Goal: Task Accomplishment & Management: Complete application form

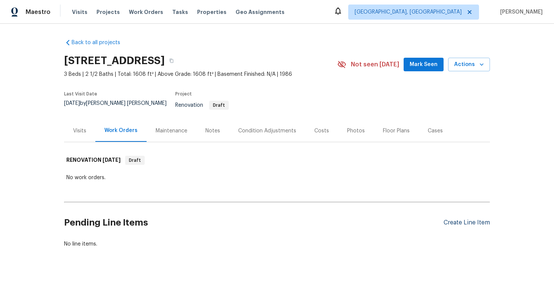
click at [449, 219] on div "Create Line Item" at bounding box center [466, 222] width 46 height 7
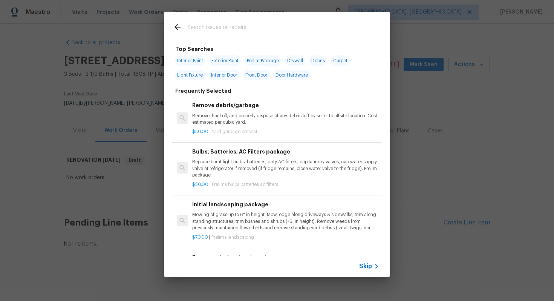
click at [365, 264] on span "Skip" at bounding box center [365, 266] width 13 height 8
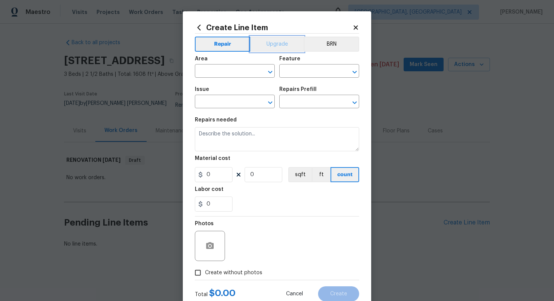
click at [260, 39] on button "Upgrade" at bounding box center [277, 44] width 54 height 15
click at [214, 72] on input "text" at bounding box center [224, 72] width 59 height 12
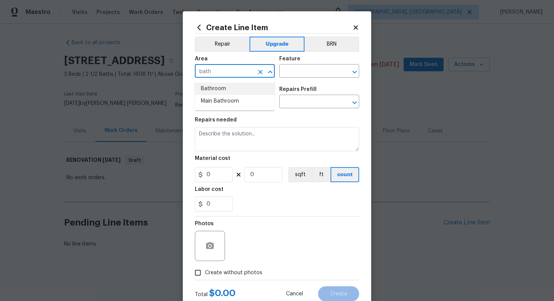
click at [218, 89] on li "Bathroom" at bounding box center [235, 88] width 80 height 12
type input "Bathroom"
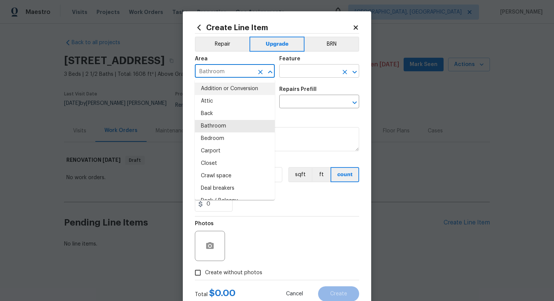
click at [298, 77] on input "text" at bounding box center [308, 72] width 59 height 12
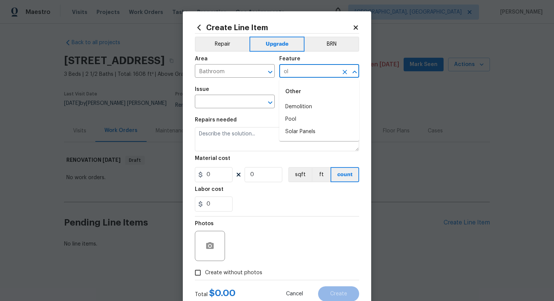
type input "o"
click at [300, 133] on li "Plumbing" at bounding box center [319, 131] width 80 height 12
type input "Plumbing"
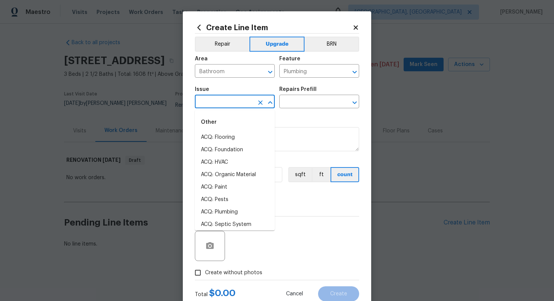
click at [218, 102] on input "text" at bounding box center [224, 102] width 59 height 12
click at [237, 224] on li "Interior Resurfacing" at bounding box center [235, 224] width 80 height 12
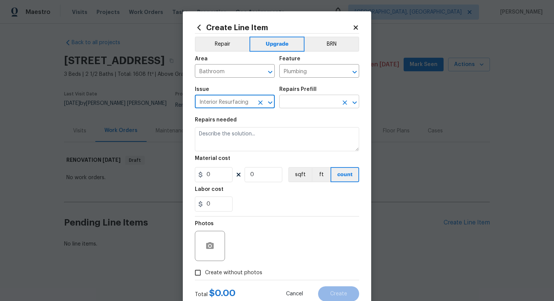
type input "Interior Resurfacing"
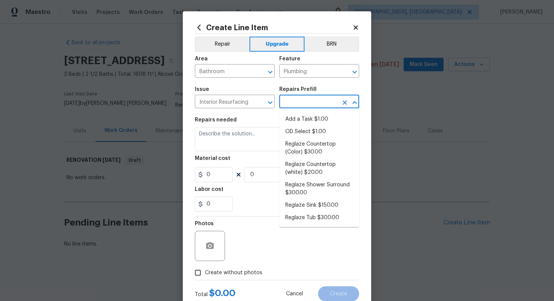
click at [291, 101] on input "text" at bounding box center [308, 102] width 59 height 12
click at [310, 124] on li "Add a Task $1.00" at bounding box center [319, 119] width 80 height 12
type input "Add a Task $1.00"
type textarea "HPM to detail"
type input "1"
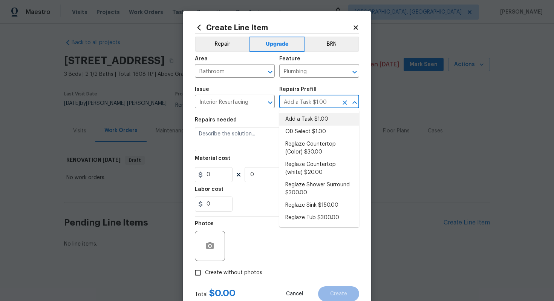
type input "1"
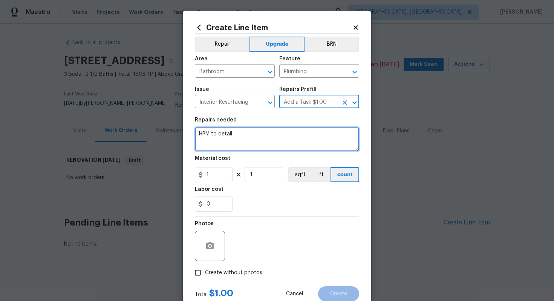
click at [255, 134] on textarea "HPM to detail" at bounding box center [277, 139] width 164 height 24
paste textarea "Refinish tubs/shower surrounds"
type textarea "#sala - Refinish tubs/shower surrounds"
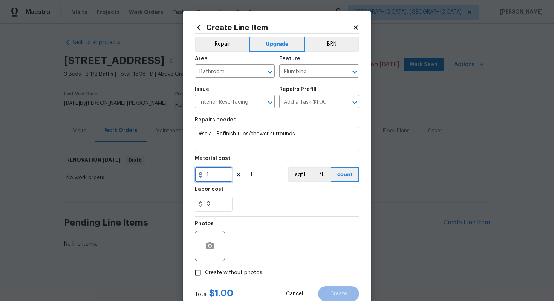
click at [221, 172] on input "1" at bounding box center [214, 174] width 38 height 15
type input "1900"
click at [253, 272] on span "Create without photos" at bounding box center [233, 273] width 57 height 8
click at [205, 272] on input "Create without photos" at bounding box center [198, 272] width 14 height 14
checkbox input "true"
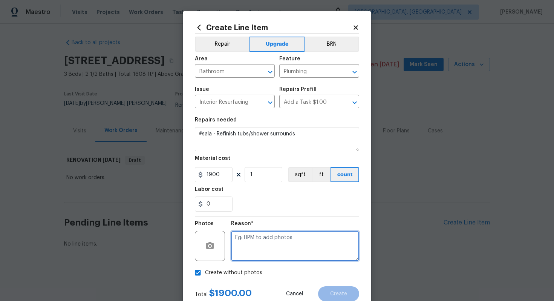
click at [257, 238] on textarea at bounding box center [295, 246] width 128 height 30
type textarea "n/a"
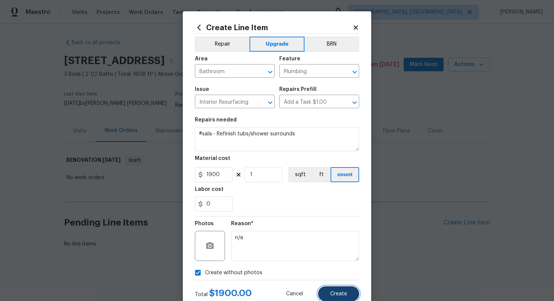
click at [345, 291] on span "Create" at bounding box center [338, 294] width 17 height 6
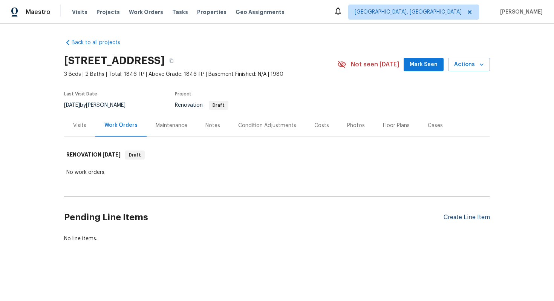
click at [453, 217] on div "Create Line Item" at bounding box center [466, 217] width 46 height 7
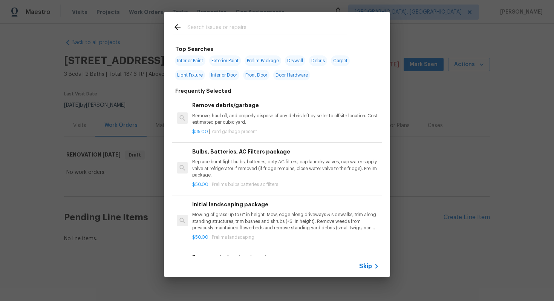
click at [367, 264] on span "Skip" at bounding box center [365, 266] width 13 height 8
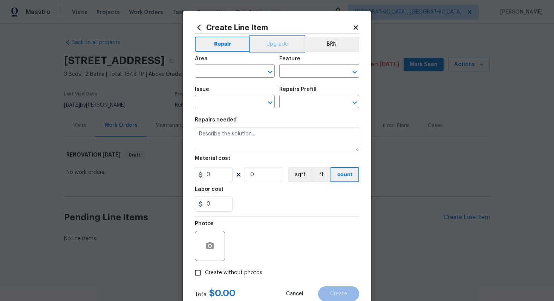
click at [279, 43] on button "Upgrade" at bounding box center [277, 44] width 54 height 15
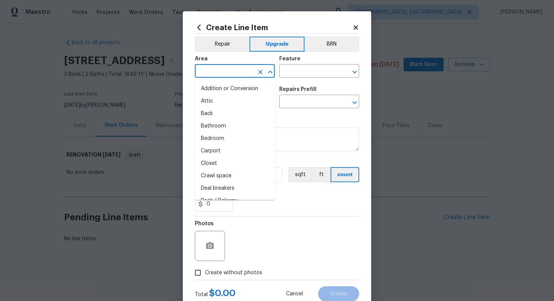
click at [221, 74] on input "text" at bounding box center [224, 72] width 59 height 12
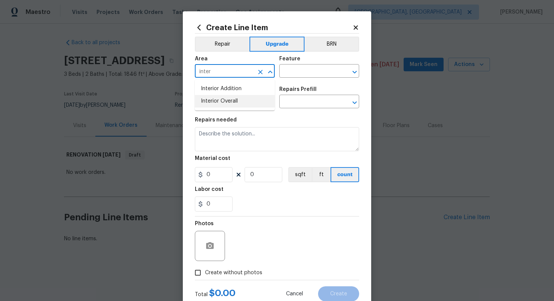
click at [237, 102] on li "Interior Overall" at bounding box center [235, 101] width 80 height 12
type input "Interior Overall"
click at [308, 77] on input "text" at bounding box center [308, 72] width 59 height 12
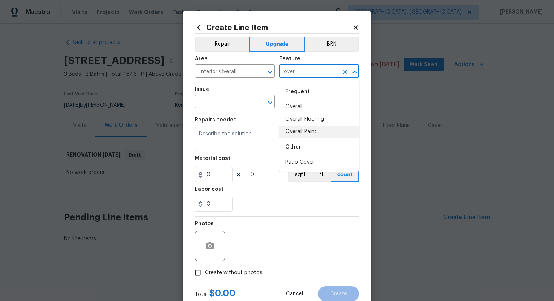
click at [304, 133] on li "Overall Paint" at bounding box center [319, 131] width 80 height 12
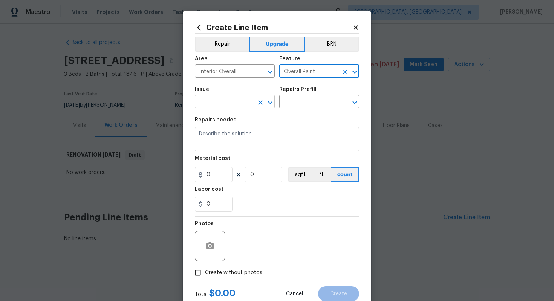
type input "Overall Paint"
click at [229, 102] on input "text" at bounding box center [224, 102] width 59 height 12
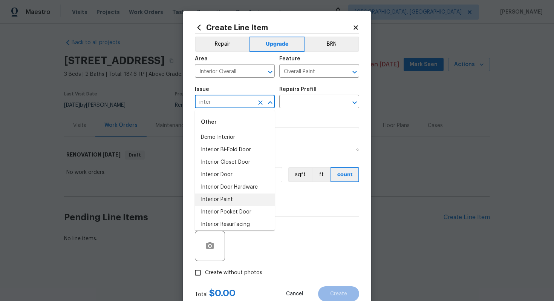
click at [227, 198] on li "Interior Paint" at bounding box center [235, 199] width 80 height 12
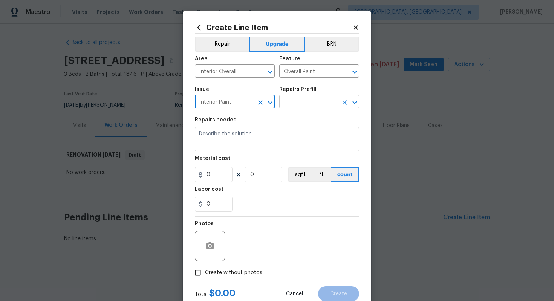
type input "Interior Paint"
click at [310, 98] on input "text" at bounding box center [308, 102] width 59 height 12
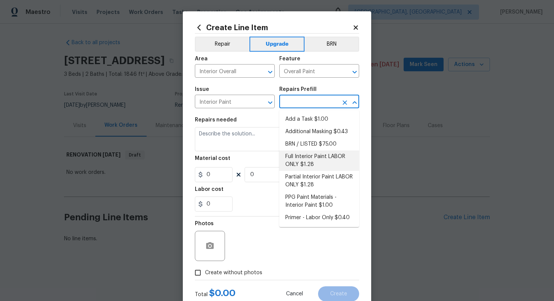
click at [322, 165] on li "Full Interior Paint LABOR ONLY $1.28" at bounding box center [319, 160] width 80 height 20
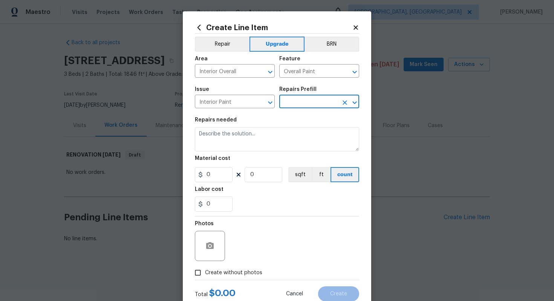
type input "Full Interior Paint LABOR ONLY $1.28"
type textarea "Full Interior paint - (walls, ceilings, trim, and doors) - PAINT PROVIDED BY OP…"
type input "1.28"
type input "1"
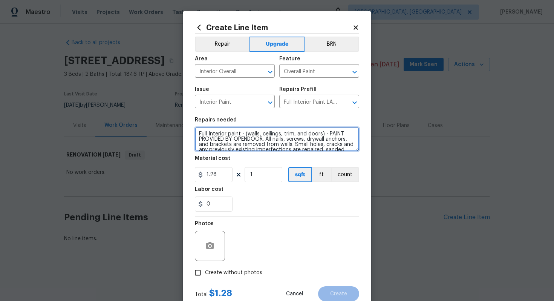
click at [196, 133] on textarea "Full Interior paint - (walls, ceilings, trim, and doors) - PAINT PROVIDED BY OP…" at bounding box center [277, 139] width 164 height 24
type textarea "#sala - Full Interior paint - (walls, ceilings, trim, and doors) - PAINT PROVID…"
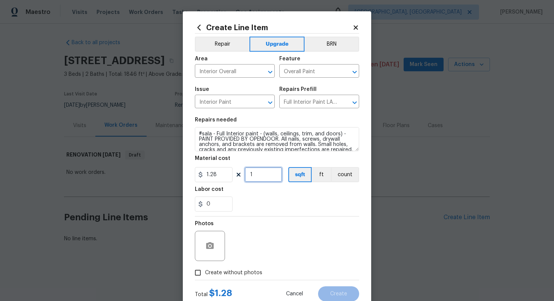
click at [264, 176] on input "1" at bounding box center [263, 174] width 38 height 15
type input "1846"
click at [240, 271] on span "Create without photos" at bounding box center [233, 273] width 57 height 8
click at [205, 271] on input "Create without photos" at bounding box center [198, 272] width 14 height 14
checkbox input "true"
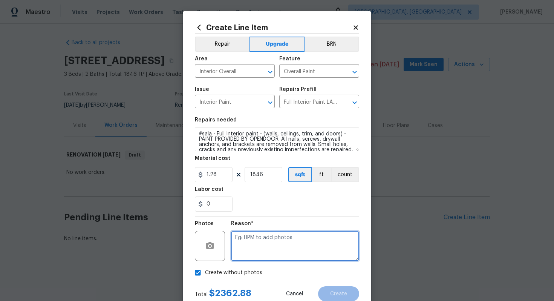
click at [257, 250] on textarea at bounding box center [295, 246] width 128 height 30
type textarea "n/a"
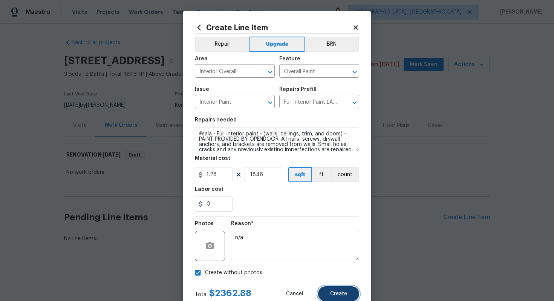
click at [344, 291] on span "Create" at bounding box center [338, 294] width 17 height 6
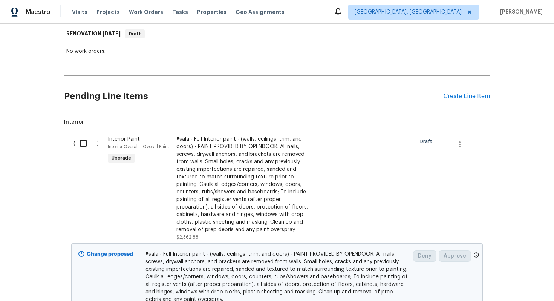
scroll to position [188, 0]
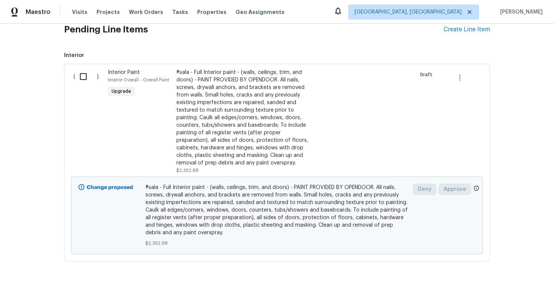
click at [455, 36] on div "Pending Line Items Create Line Item" at bounding box center [277, 29] width 426 height 35
click at [455, 29] on div "Create Line Item" at bounding box center [466, 29] width 46 height 7
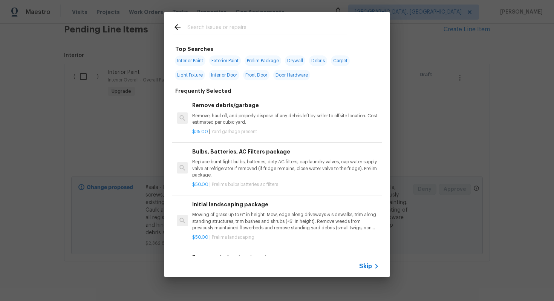
click at [363, 268] on span "Skip" at bounding box center [365, 266] width 13 height 8
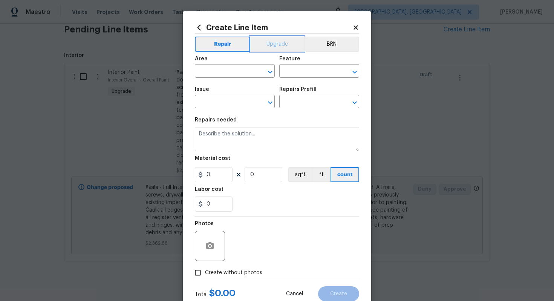
click at [278, 41] on button "Upgrade" at bounding box center [277, 44] width 54 height 15
click at [223, 72] on input "text" at bounding box center [224, 72] width 59 height 12
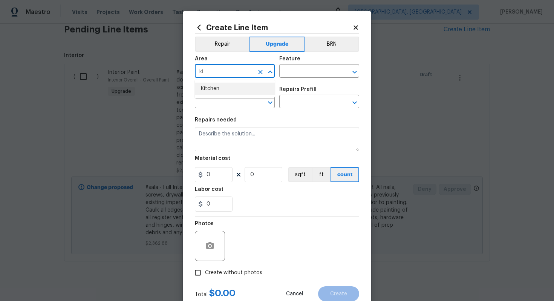
click at [219, 89] on li "Kitchen" at bounding box center [235, 88] width 80 height 12
type input "Kitchen"
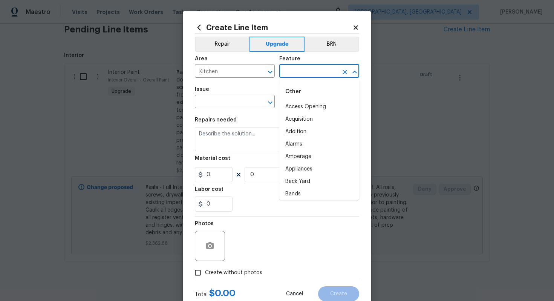
click at [325, 69] on input "text" at bounding box center [308, 72] width 59 height 12
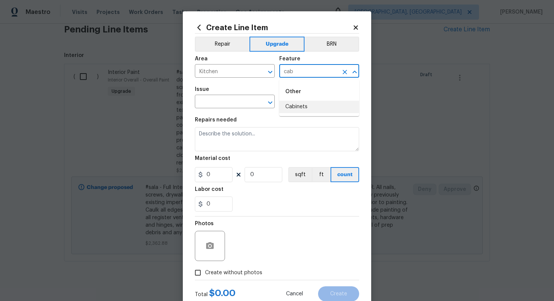
click at [305, 107] on li "Cabinets" at bounding box center [319, 107] width 80 height 12
type input "Cabinets"
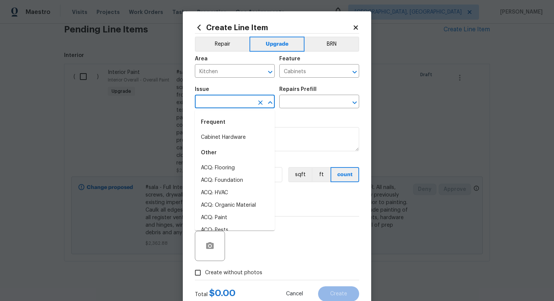
click at [237, 107] on input "text" at bounding box center [224, 102] width 59 height 12
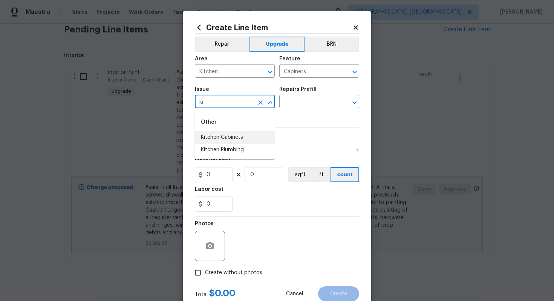
click at [236, 135] on li "Kitchen Cabinets" at bounding box center [235, 137] width 80 height 12
type input "Kitchen Cabinets"
click at [299, 105] on input "text" at bounding box center [308, 102] width 59 height 12
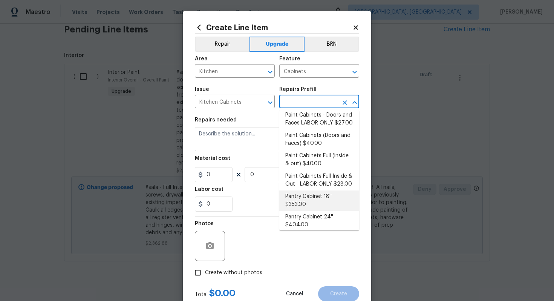
scroll to position [125, 0]
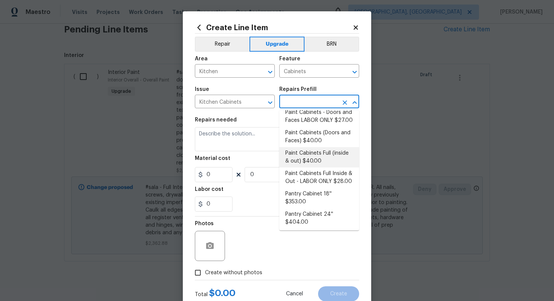
click at [307, 150] on li "Paint Cabinets Full (inside & out) $40.00" at bounding box center [319, 157] width 80 height 20
type input "Paint Cabinets Full (inside & out) $40.00"
type textarea "Prep, sand, mask and apply 2 coats of paint to the kitchen cabinet doors, inter…"
type input "40"
type input "1"
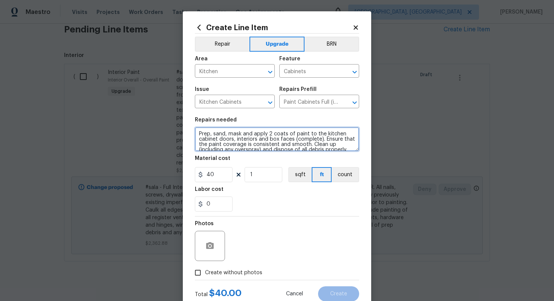
click at [198, 133] on textarea "Prep, sand, mask and apply 2 coats of paint to the kitchen cabinet doors, inter…" at bounding box center [277, 139] width 164 height 24
type textarea "#sala - Prep, sand, mask and apply 2 coats of paint to the kitchen cabinet door…"
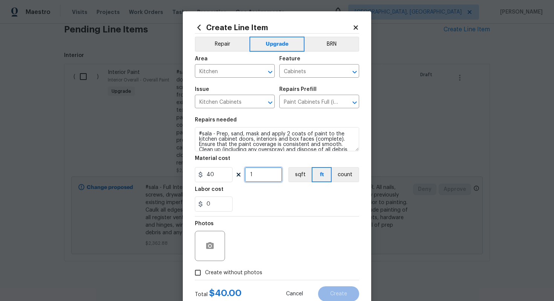
click at [260, 175] on input "1" at bounding box center [263, 174] width 38 height 15
type input "60"
click at [237, 269] on span "Create without photos" at bounding box center [233, 273] width 57 height 8
click at [205, 269] on input "Create without photos" at bounding box center [198, 272] width 14 height 14
checkbox input "true"
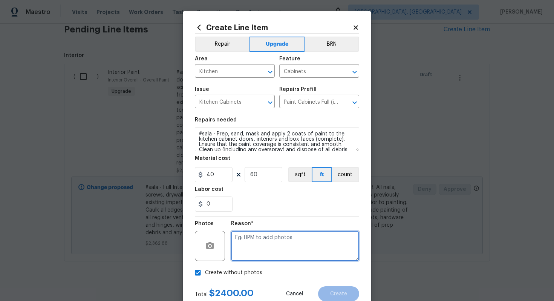
click at [251, 253] on textarea at bounding box center [295, 246] width 128 height 30
type textarea "n/a"
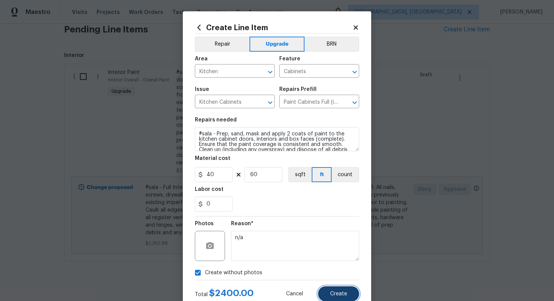
click at [347, 299] on button "Create" at bounding box center [338, 293] width 41 height 15
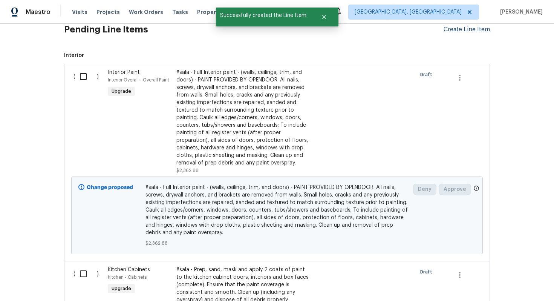
click at [469, 27] on div "Create Line Item" at bounding box center [466, 29] width 46 height 7
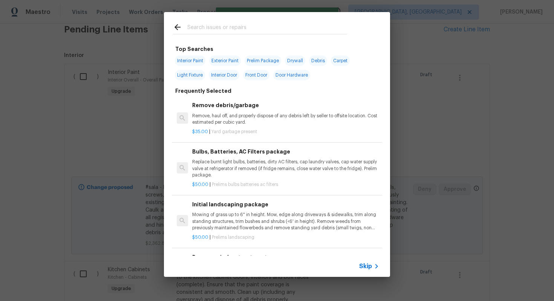
click at [370, 266] on span "Skip" at bounding box center [365, 266] width 13 height 8
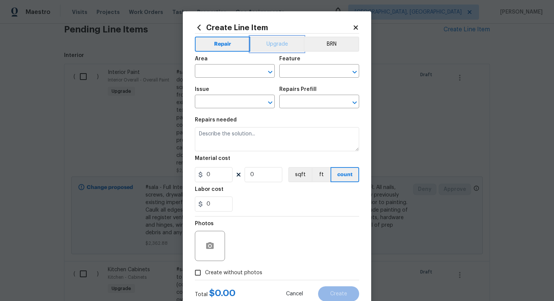
click at [282, 43] on button "Upgrade" at bounding box center [277, 44] width 54 height 15
click at [217, 64] on div "Area" at bounding box center [235, 61] width 80 height 10
click at [217, 68] on input "text" at bounding box center [224, 72] width 59 height 12
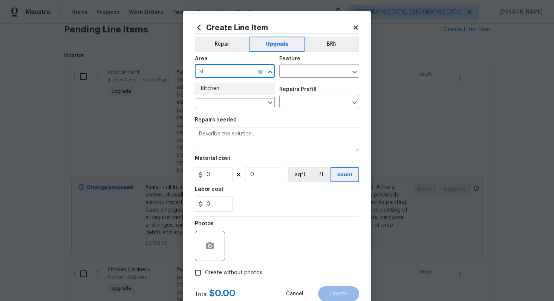
click at [211, 91] on li "Kitchen" at bounding box center [235, 88] width 80 height 12
type input "Kitchen"
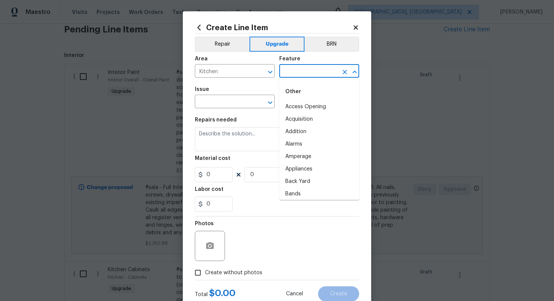
click at [310, 70] on input "text" at bounding box center [308, 72] width 59 height 12
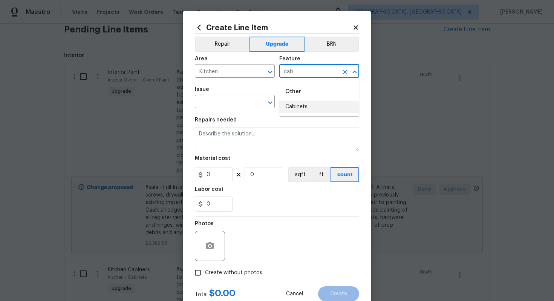
click at [292, 111] on li "Cabinets" at bounding box center [319, 107] width 80 height 12
type input "Cabinets"
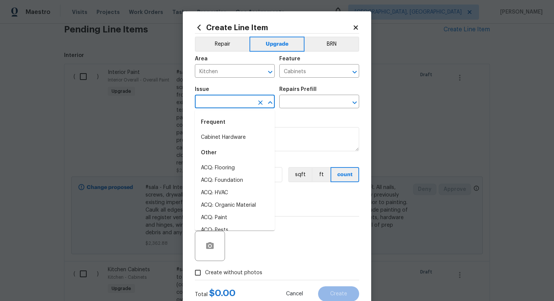
click at [221, 102] on input "text" at bounding box center [224, 102] width 59 height 12
click at [230, 131] on li "Cabinet Hardware" at bounding box center [235, 137] width 80 height 12
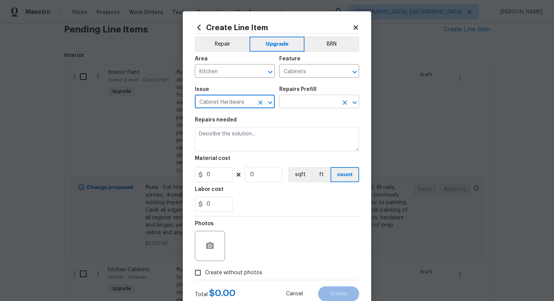
type input "Cabinet Hardware"
click at [298, 107] on input "text" at bounding box center [308, 102] width 59 height 12
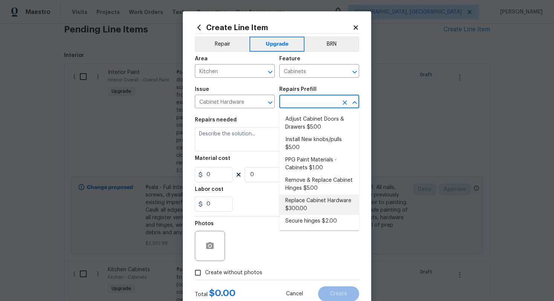
click at [304, 205] on li "Replace Cabinet Hardware $300.00" at bounding box center [319, 204] width 80 height 20
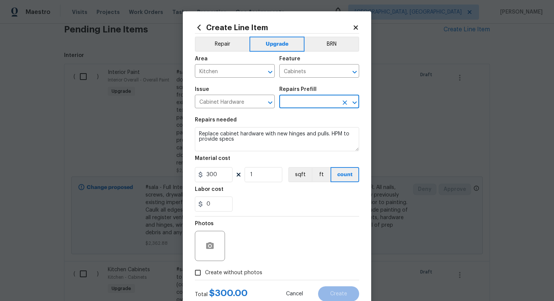
type input "Replace Cabinet Hardware $300.00"
type textarea "Replace cabinet hardware with new hinges and pulls. HPM to provide specs"
type input "300"
type input "1"
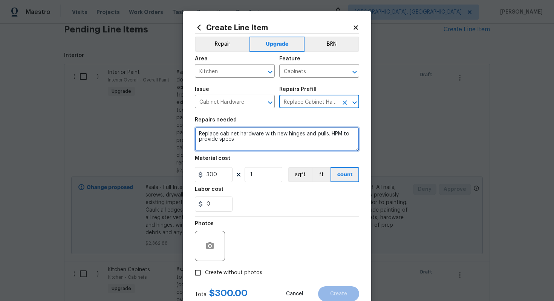
click at [197, 133] on textarea "Replace cabinet hardware with new hinges and pulls. HPM to provide specs" at bounding box center [277, 139] width 164 height 24
type textarea "#sala - Replace cabinet hardware with new hinges and pulls. HPM to provide specs"
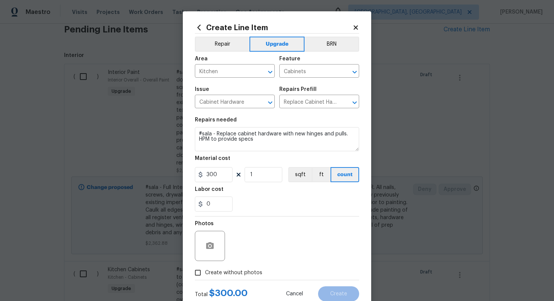
click at [232, 272] on span "Create without photos" at bounding box center [233, 273] width 57 height 8
click at [205, 272] on input "Create without photos" at bounding box center [198, 272] width 14 height 14
checkbox input "true"
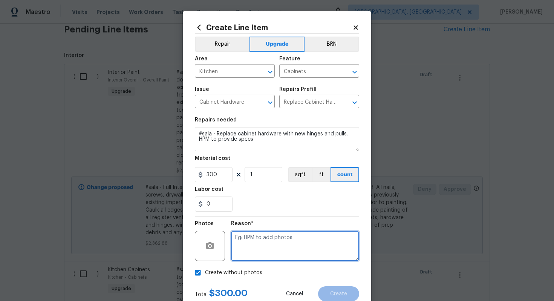
click at [249, 250] on textarea at bounding box center [295, 246] width 128 height 30
type textarea "n/a"
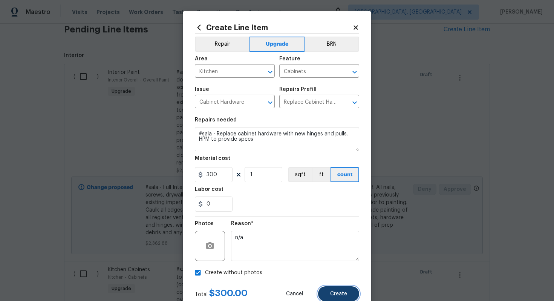
click at [339, 294] on span "Create" at bounding box center [338, 294] width 17 height 6
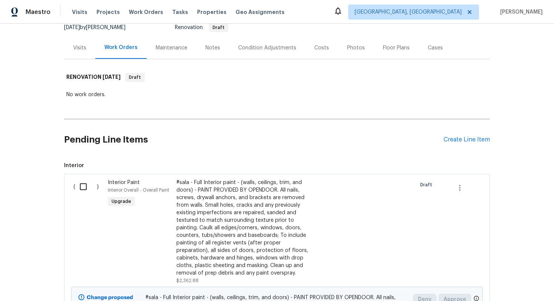
scroll to position [0, 0]
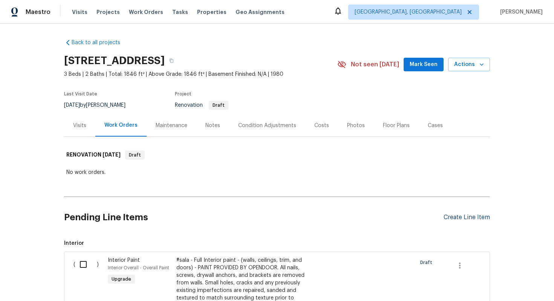
click at [458, 214] on div "Create Line Item" at bounding box center [466, 217] width 46 height 7
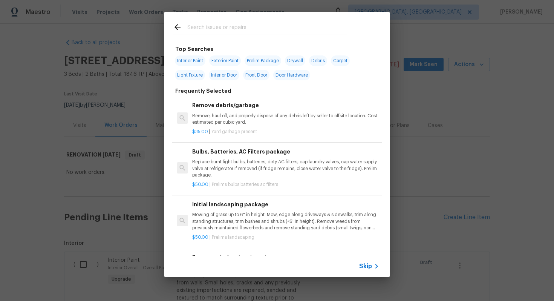
click at [370, 269] on span "Skip" at bounding box center [365, 266] width 13 height 8
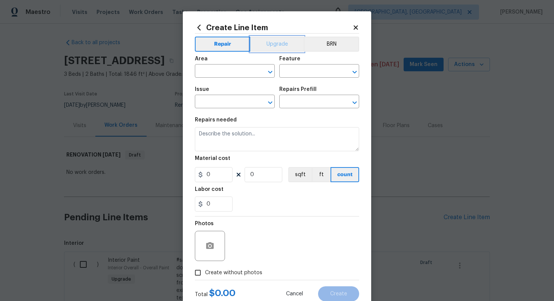
click at [275, 41] on button "Upgrade" at bounding box center [277, 44] width 54 height 15
click at [223, 75] on input "text" at bounding box center [224, 72] width 59 height 12
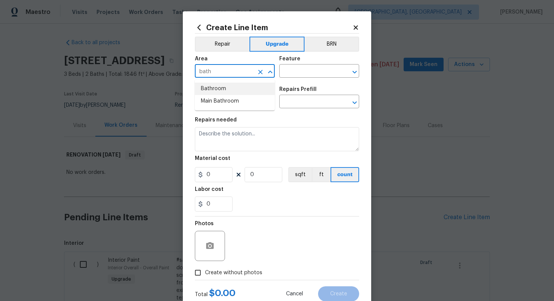
click at [226, 87] on li "Bathroom" at bounding box center [235, 88] width 80 height 12
type input "Bathroom"
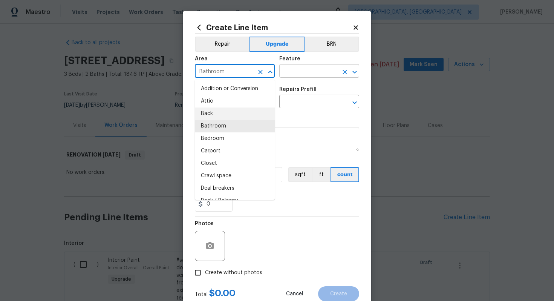
click at [290, 72] on input "text" at bounding box center [308, 72] width 59 height 12
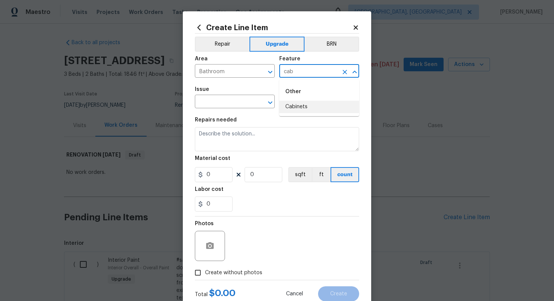
click at [294, 99] on div "Other" at bounding box center [319, 91] width 80 height 18
click at [293, 108] on li "Cabinets" at bounding box center [319, 107] width 80 height 12
type input "Cabinets"
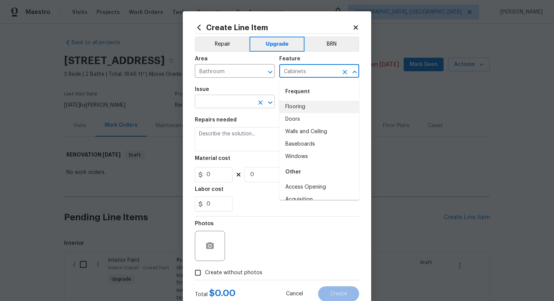
click at [225, 102] on input "text" at bounding box center [224, 102] width 59 height 12
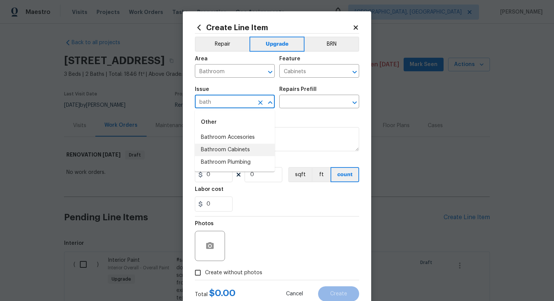
click at [255, 150] on li "Bathroom Cabinets" at bounding box center [235, 150] width 80 height 12
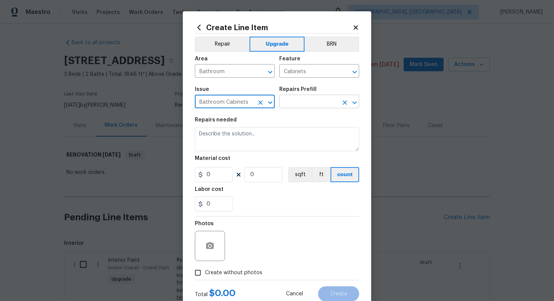
type input "Bathroom Cabinets"
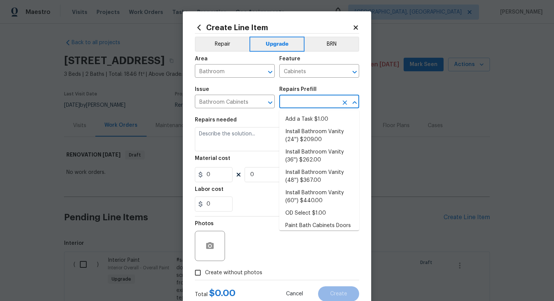
click at [335, 102] on input "text" at bounding box center [308, 102] width 59 height 12
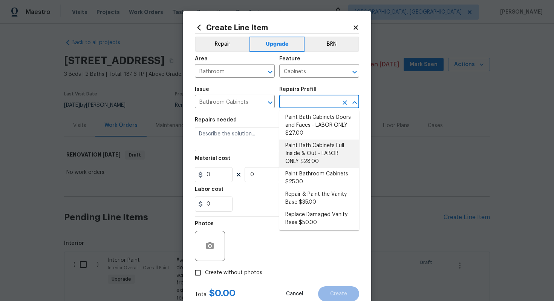
scroll to position [110, 0]
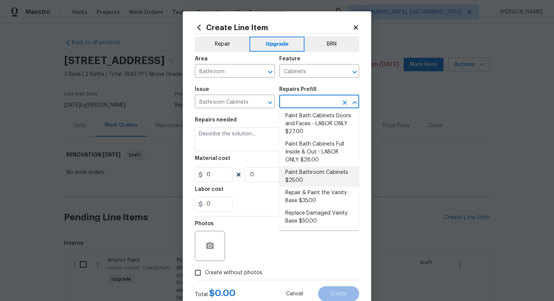
click at [299, 177] on li "Paint Bathroom Cabinets $25.00" at bounding box center [319, 176] width 80 height 20
type input "Paint Bathroom Cabinets $25.00"
type textarea "Prep, sand, mask and apply 2 coats of paint to the bathroom cabinet doors, inte…"
type input "25"
type input "1"
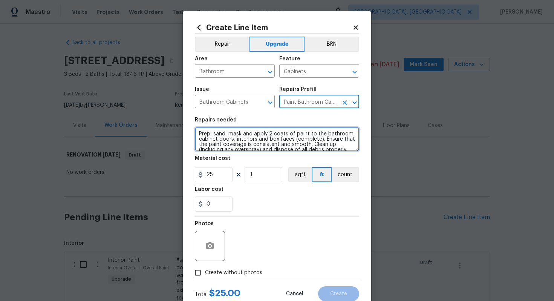
click at [197, 131] on textarea "Prep, sand, mask and apply 2 coats of paint to the bathroom cabinet doors, inte…" at bounding box center [277, 139] width 164 height 24
type textarea "#sala - Prep, sand, mask and apply 2 coats of paint to the bathroom cabinet doo…"
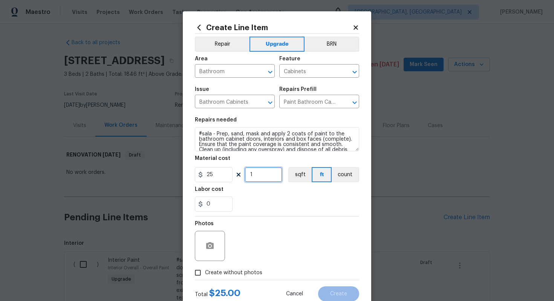
click at [272, 177] on input "1" at bounding box center [263, 174] width 38 height 15
type input "24"
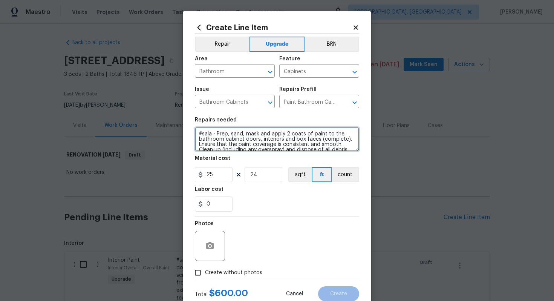
click at [215, 134] on textarea "#sala - Prep, sand, mask and apply 2 coats of paint to the bathroom cabinet doo…" at bounding box center [277, 139] width 164 height 24
paste textarea "Both bathrooms"
type textarea "#sala - Both bathrooms - Prep, sand, mask and apply 2 coats of paint to the bat…"
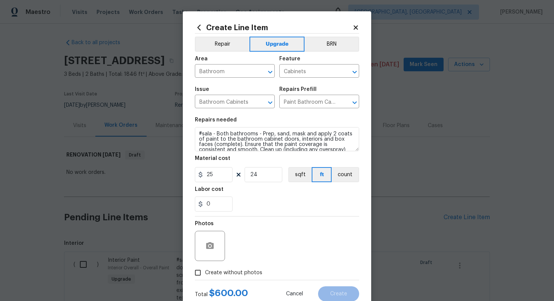
click at [228, 270] on span "Create without photos" at bounding box center [233, 273] width 57 height 8
click at [205, 270] on input "Create without photos" at bounding box center [198, 272] width 14 height 14
checkbox input "true"
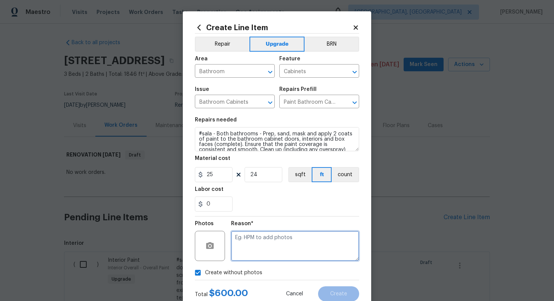
click at [252, 243] on textarea at bounding box center [295, 246] width 128 height 30
type textarea "n/a"
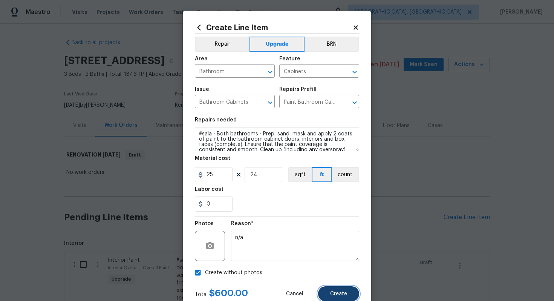
click at [334, 290] on button "Create" at bounding box center [338, 293] width 41 height 15
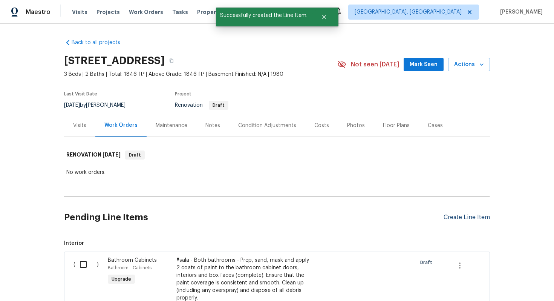
click at [461, 218] on div "Create Line Item" at bounding box center [466, 217] width 46 height 7
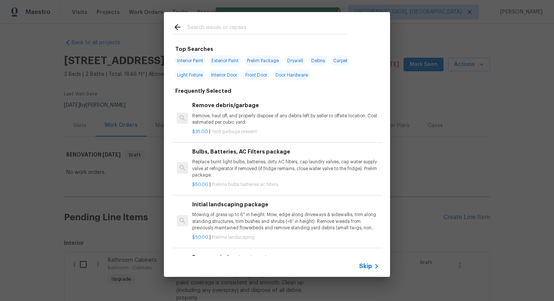
click at [363, 270] on div "Skip" at bounding box center [277, 265] width 226 height 21
click at [363, 264] on span "Skip" at bounding box center [365, 266] width 13 height 8
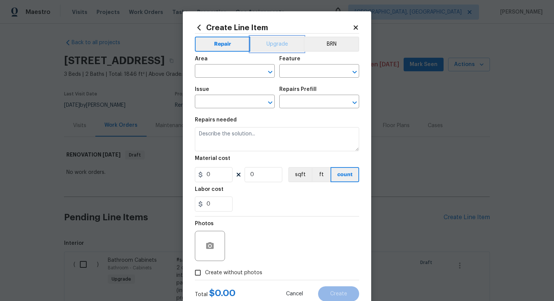
click at [260, 46] on button "Upgrade" at bounding box center [277, 44] width 54 height 15
click at [215, 76] on input "text" at bounding box center [224, 72] width 59 height 12
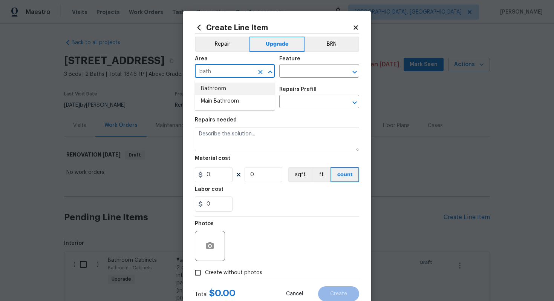
click at [223, 91] on li "Bathroom" at bounding box center [235, 88] width 80 height 12
type input "Bathroom"
click at [292, 78] on div "Area Bathroom ​ Feature ​" at bounding box center [277, 67] width 164 height 31
click at [291, 76] on input "text" at bounding box center [308, 72] width 59 height 12
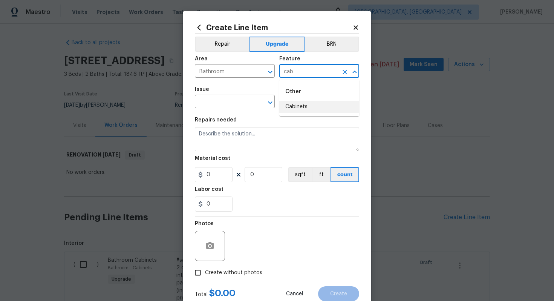
click at [296, 108] on li "Cabinets" at bounding box center [319, 107] width 80 height 12
type input "Cabinets"
click at [223, 108] on input "text" at bounding box center [224, 102] width 59 height 12
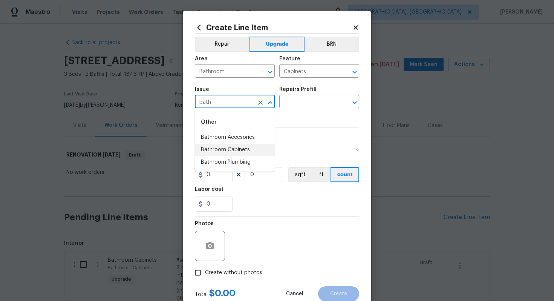
click at [232, 152] on li "Bathroom Cabinets" at bounding box center [235, 150] width 80 height 12
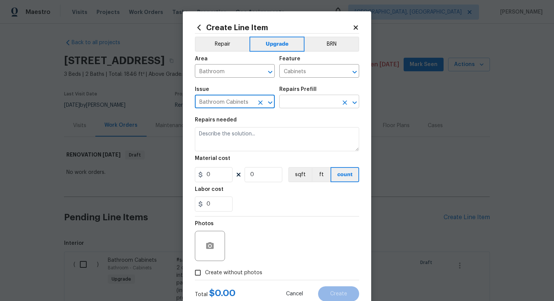
type input "Bathroom Cabinets"
click at [298, 101] on input "text" at bounding box center [308, 102] width 59 height 12
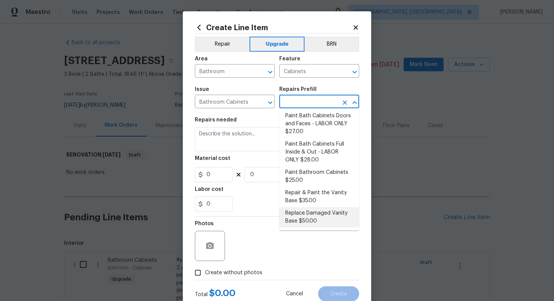
click at [304, 227] on ul "Add a Task $1.00 Install Bathroom Vanity (24'') $209.00 Install Bathroom Vanity…" at bounding box center [319, 170] width 80 height 120
click at [298, 214] on li "Replace Damaged Vanity Base $50.00" at bounding box center [319, 217] width 80 height 20
type input "Replace Damaged Vanity Base $50.00"
type textarea "Remove the existing/damage cabinet base and replace with new. Ensure that the n…"
type input "50"
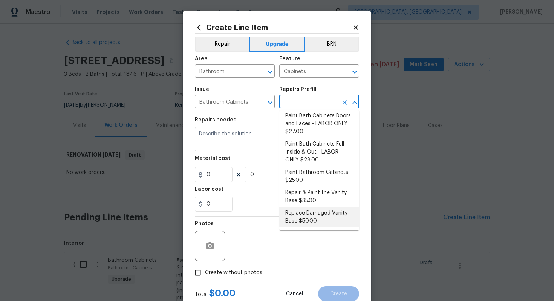
type input "1"
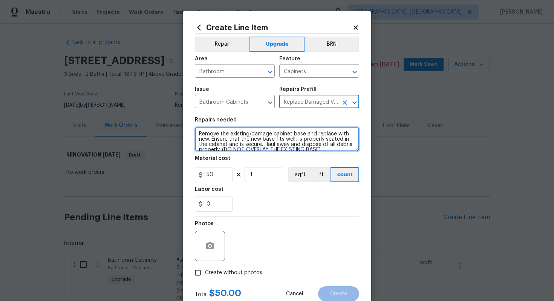
click at [195, 130] on textarea "Remove the existing/damage cabinet base and replace with new. Ensure that the n…" at bounding box center [277, 139] width 164 height 24
paste textarea "Both bathrooms"
type textarea "#sala - Both bathrooms - Remove the existing/damage cabinet base and replace wi…"
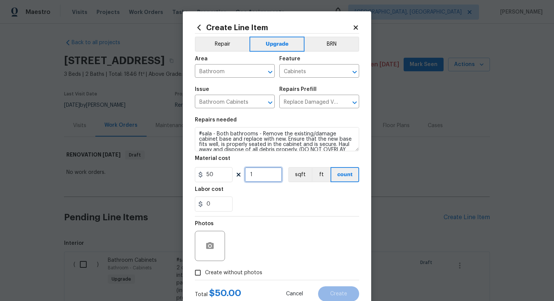
click at [267, 175] on input "1" at bounding box center [263, 174] width 38 height 15
type input "2"
click at [243, 271] on span "Create without photos" at bounding box center [233, 273] width 57 height 8
click at [205, 271] on input "Create without photos" at bounding box center [198, 272] width 14 height 14
checkbox input "true"
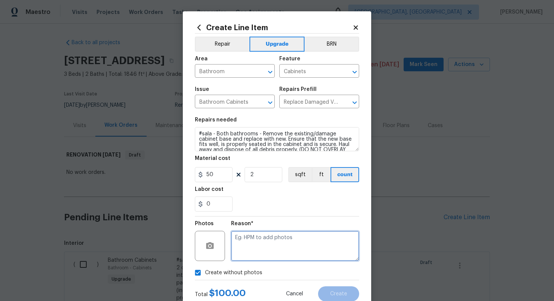
click at [255, 254] on textarea at bounding box center [295, 246] width 128 height 30
type textarea "n/a"
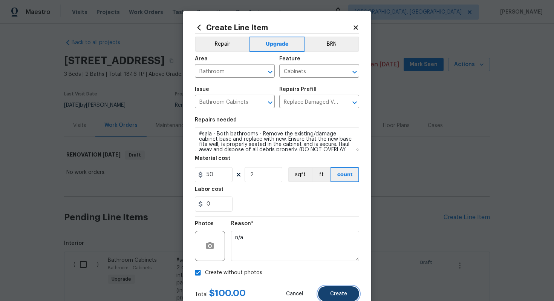
click at [339, 290] on button "Create" at bounding box center [338, 293] width 41 height 15
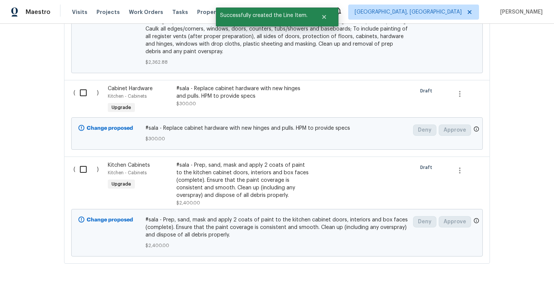
scroll to position [611, 0]
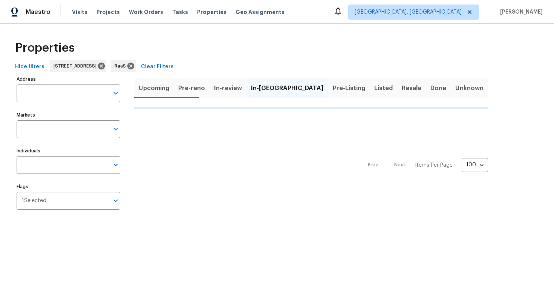
type input "[STREET_ADDRESS]"
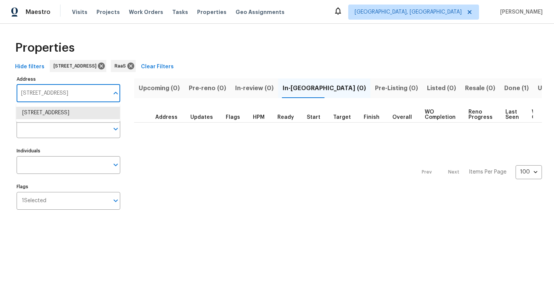
click at [79, 90] on input "[STREET_ADDRESS]" at bounding box center [63, 93] width 92 height 18
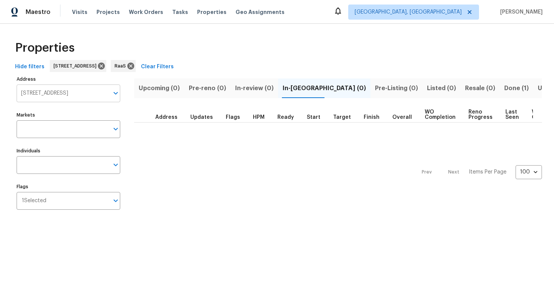
click at [102, 91] on input "[STREET_ADDRESS]" at bounding box center [63, 93] width 92 height 18
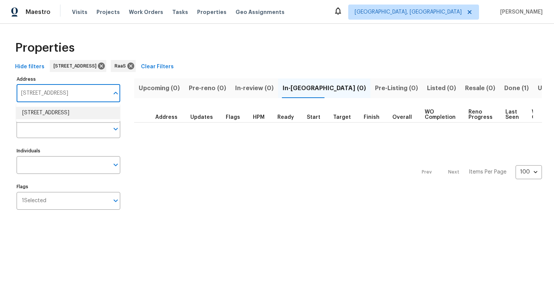
click at [77, 113] on li "3207 N 45th St Tampa FL 33605" at bounding box center [68, 113] width 104 height 12
click at [106, 92] on input "3207 N 45th St Tampa FL 33605" at bounding box center [63, 93] width 92 height 18
click at [67, 113] on li "3207 N 45th St Tampa FL 33605" at bounding box center [68, 113] width 104 height 12
type input "3207 N 45th St Tampa FL 33605"
click at [504, 84] on span "Done (1)" at bounding box center [516, 88] width 24 height 11
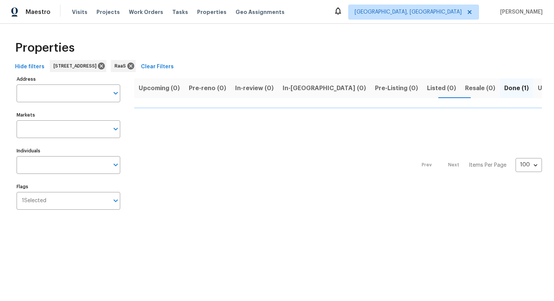
type input "3207 N 45th St Tampa FL 33605"
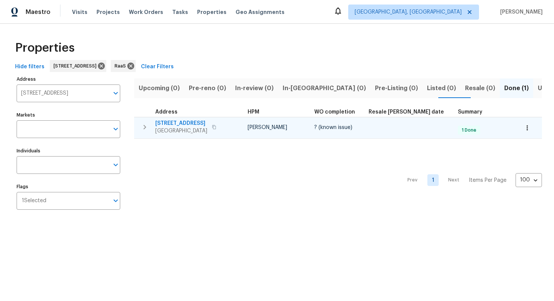
click at [180, 120] on span "3207 N 45th St" at bounding box center [181, 123] width 52 height 8
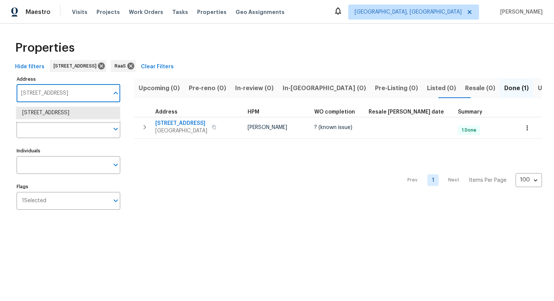
click at [63, 96] on input "3207 N 45th St Tampa FL 33605" at bounding box center [63, 93] width 92 height 18
paste input "18835 NW 11th Court, Miami, FL 33169"
click at [59, 95] on input "18835 NW 11th Court, Miami, FL 33169" at bounding box center [63, 93] width 92 height 18
paste input "[STREET_ADDRESS][PERSON_NAME]"
type input "[STREET_ADDRESS][PERSON_NAME]"
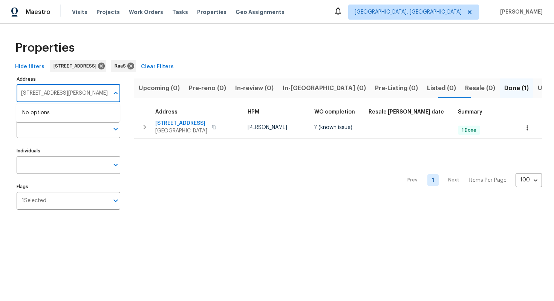
scroll to position [0, 21]
click at [55, 119] on li "2304 Wesley Chapel Rd Decatur GA 30035" at bounding box center [68, 113] width 104 height 12
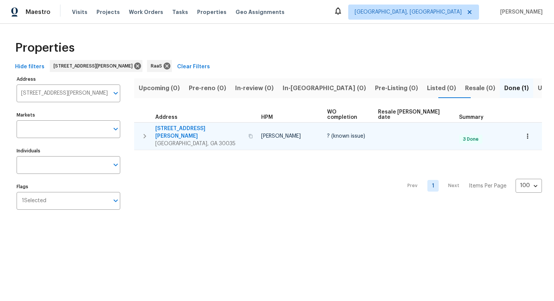
click at [171, 125] on span "2304 Wesley Chapel Rd" at bounding box center [199, 132] width 89 height 15
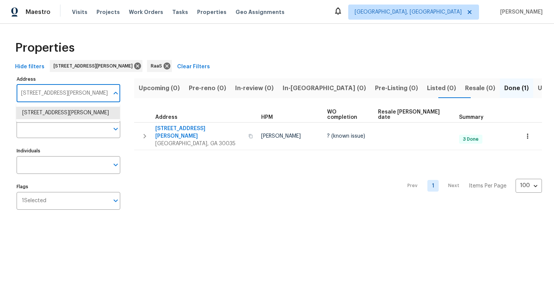
click at [77, 95] on input "2304 Wesley Chapel Rd Decatur GA 30035" at bounding box center [63, 93] width 92 height 18
paste input "5073 Leland Dr, Stone Mountain, GA 30083"
type input "5073 Leland Dr, Stone Mountain, GA 30083"
click at [71, 113] on li "5073 Leland Dr Stone Mountain GA 30083" at bounding box center [68, 117] width 104 height 20
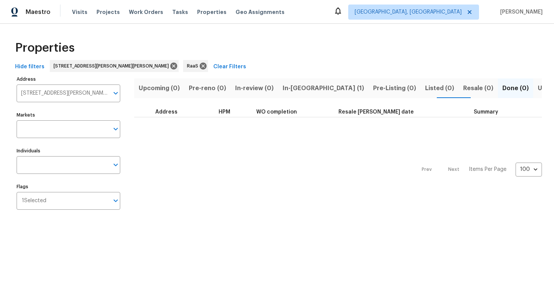
click at [284, 83] on span "In-reno (1)" at bounding box center [322, 88] width 81 height 11
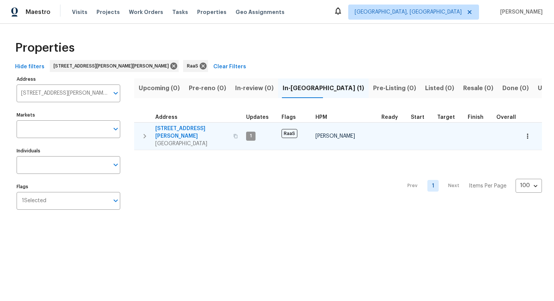
click at [177, 128] on span "5073 Leland Dr" at bounding box center [191, 132] width 73 height 15
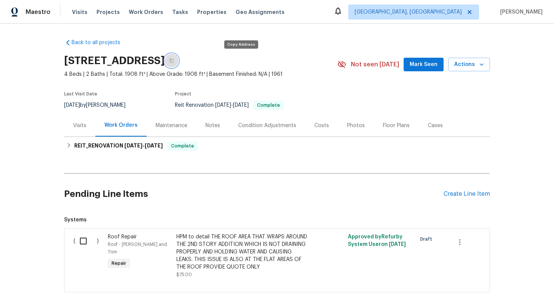
click at [174, 62] on icon "button" at bounding box center [171, 60] width 5 height 5
click at [178, 63] on button "button" at bounding box center [172, 61] width 14 height 14
click at [318, 122] on div "Costs" at bounding box center [321, 126] width 15 height 8
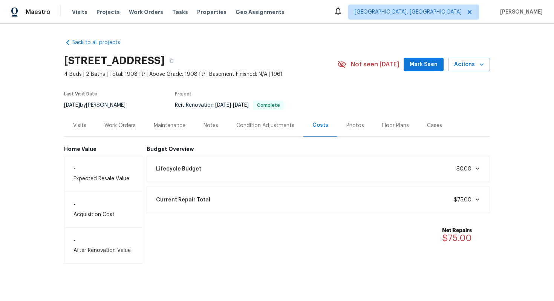
click at [125, 127] on div "Work Orders" at bounding box center [119, 126] width 31 height 8
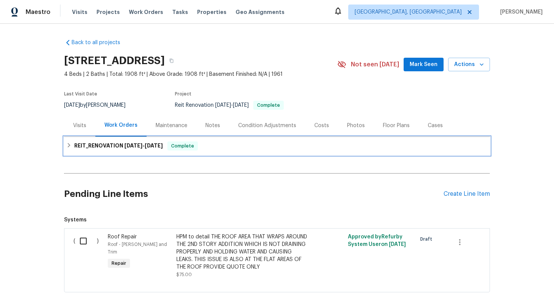
click at [122, 147] on h6 "REIT_RENOVATION 7/29/25 - 8/1/25" at bounding box center [118, 145] width 89 height 9
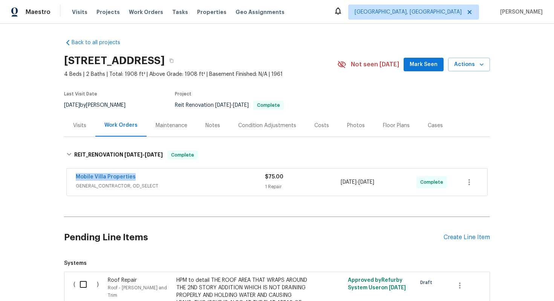
drag, startPoint x: 139, startPoint y: 176, endPoint x: 58, endPoint y: 175, distance: 81.0
click at [58, 174] on div "Back to all projects 3207 N 45th St, Tampa, FL 33605 4 Beds | 2 Baths | Total: …" at bounding box center [277, 162] width 554 height 277
copy link "Mobile Villa Properties"
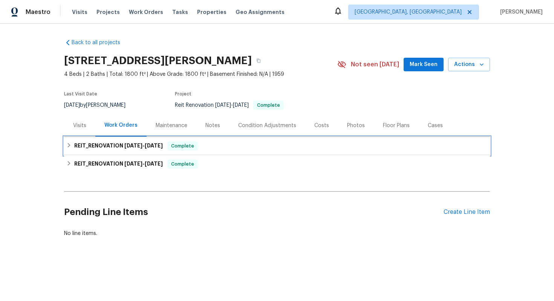
click at [105, 144] on h6 "REIT_RENOVATION [DATE] - [DATE]" at bounding box center [118, 145] width 89 height 9
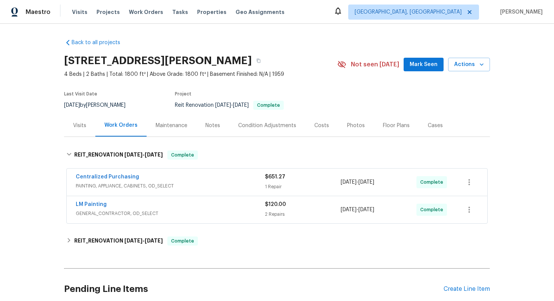
click at [322, 125] on div "Costs" at bounding box center [321, 126] width 15 height 8
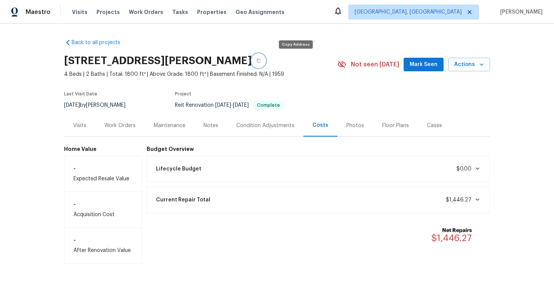
click at [261, 59] on icon "button" at bounding box center [258, 60] width 5 height 5
click at [130, 122] on div "Work Orders" at bounding box center [119, 126] width 31 height 8
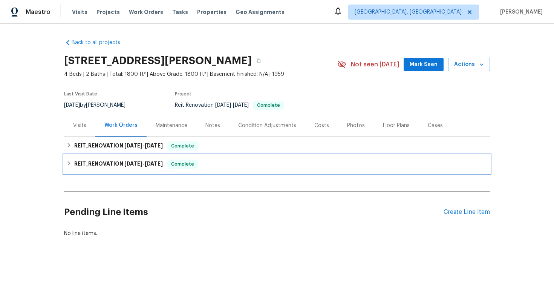
click at [148, 164] on span "[DATE]" at bounding box center [154, 163] width 18 height 5
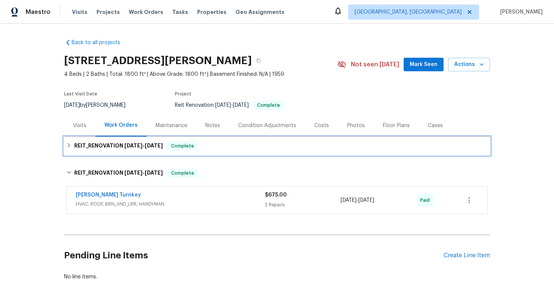
click at [141, 146] on span "[DATE]" at bounding box center [133, 145] width 18 height 5
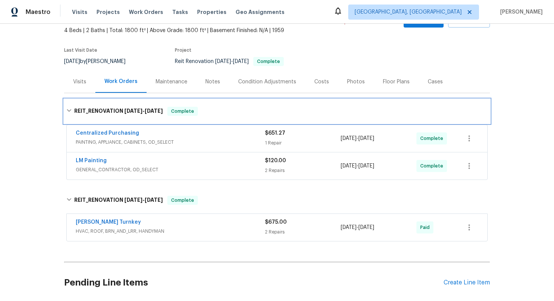
scroll to position [44, 0]
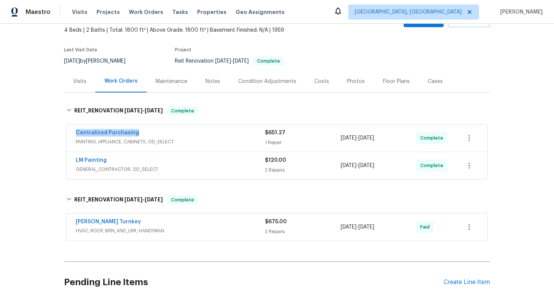
drag, startPoint x: 71, startPoint y: 131, endPoint x: 155, endPoint y: 129, distance: 83.6
click at [155, 129] on div "Centralized Purchasing PAINTING, APPLIANCE, CABINETS, OD_SELECT $651.27 1 Repai…" at bounding box center [277, 137] width 420 height 27
copy link "Centralized Purchasing"
drag, startPoint x: 116, startPoint y: 160, endPoint x: 72, endPoint y: 160, distance: 44.1
click at [72, 160] on div "LM Painting GENERAL_CONTRACTOR, OD_SELECT $120.00 2 Repairs [DATE] - [DATE] Com…" at bounding box center [277, 165] width 420 height 27
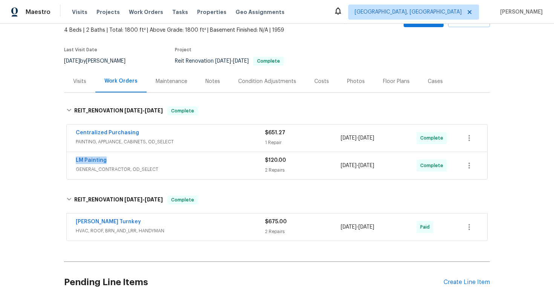
copy link "LM Painting"
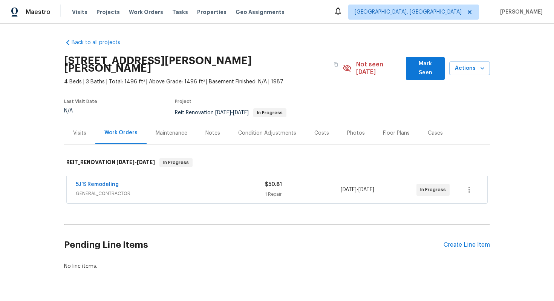
click at [321, 122] on div "Costs" at bounding box center [321, 133] width 33 height 22
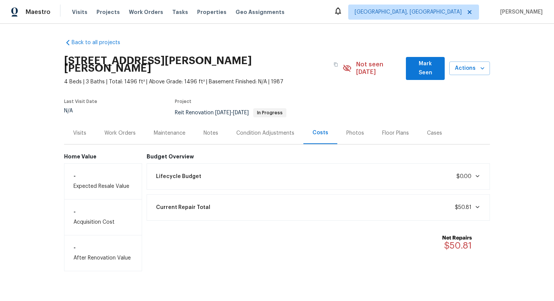
click at [130, 129] on div "Work Orders" at bounding box center [119, 133] width 31 height 8
